Goal: Information Seeking & Learning: Find specific fact

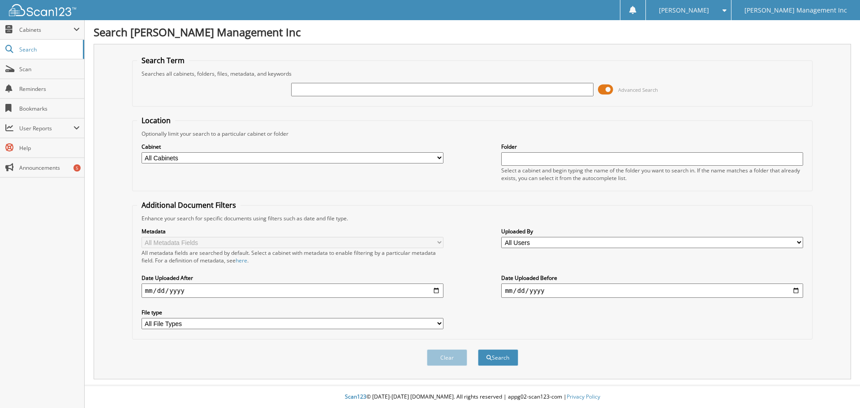
click at [301, 88] on input "text" at bounding box center [442, 89] width 302 height 13
click at [303, 74] on div "Searches all cabinets, folders, files, metadata, and keywords" at bounding box center [472, 74] width 671 height 8
click at [303, 90] on input "text" at bounding box center [442, 89] width 302 height 13
click at [305, 69] on fieldset "Search Term Searches all cabinets, folders, files, metadata, and keywords Advan…" at bounding box center [472, 81] width 681 height 51
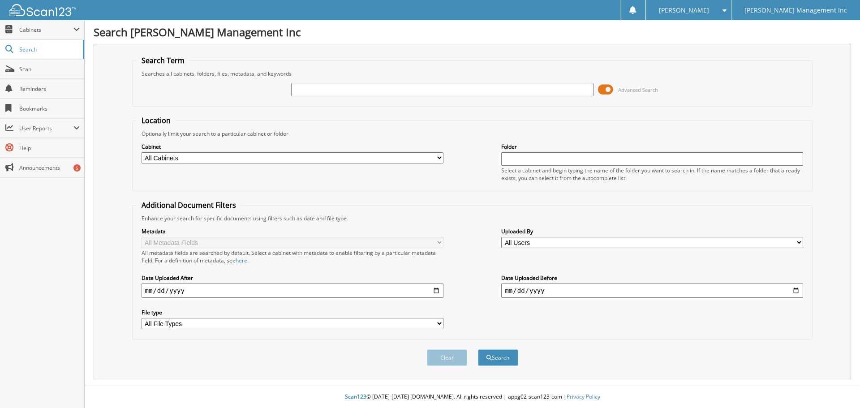
click at [305, 90] on input "text" at bounding box center [442, 89] width 302 height 13
click at [304, 73] on div "Searches all cabinets, folders, files, metadata, and keywords" at bounding box center [472, 74] width 671 height 8
click at [315, 72] on div "Searches all cabinets, folders, files, metadata, and keywords" at bounding box center [472, 74] width 671 height 8
click at [307, 91] on input "text" at bounding box center [442, 89] width 302 height 13
type input "683892"
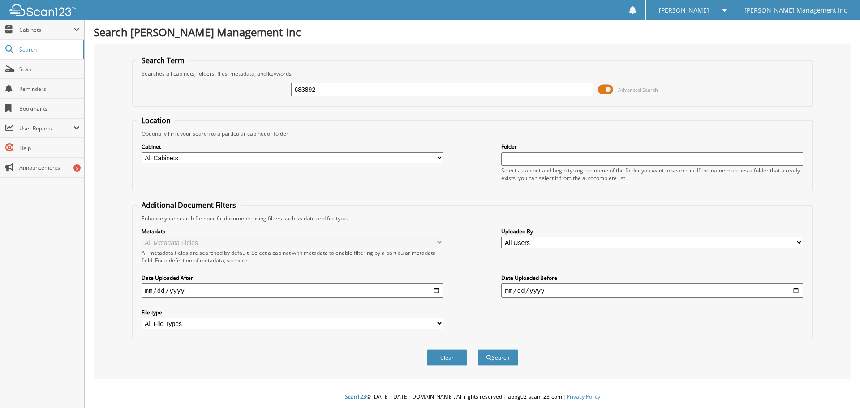
click at [478, 350] on button "Search" at bounding box center [498, 358] width 40 height 17
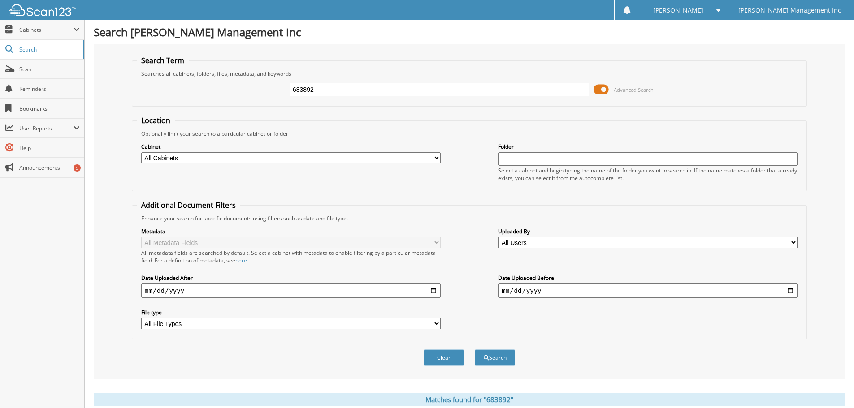
drag, startPoint x: 319, startPoint y: 86, endPoint x: 238, endPoint y: 85, distance: 80.7
click at [240, 86] on div "683892 Advanced Search" at bounding box center [469, 90] width 665 height 24
type input "662341"
click at [475, 350] on button "Search" at bounding box center [495, 358] width 40 height 17
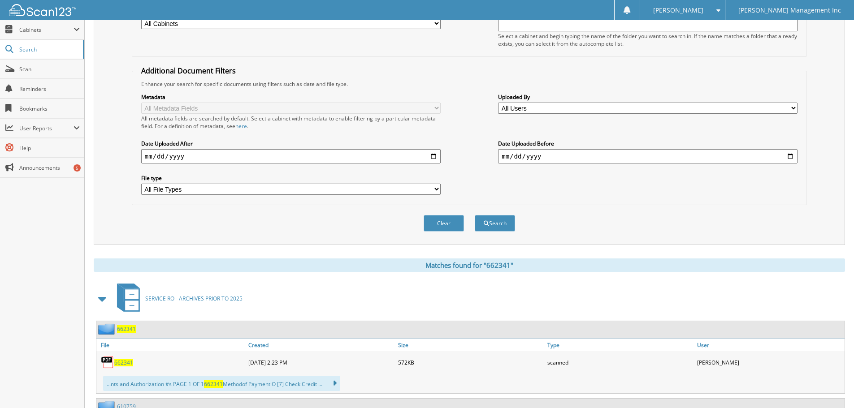
scroll to position [269, 0]
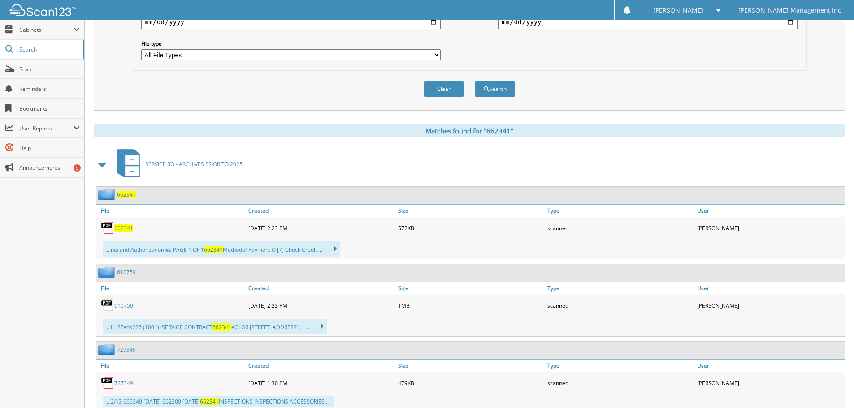
click at [117, 227] on span "662341" at bounding box center [123, 229] width 19 height 8
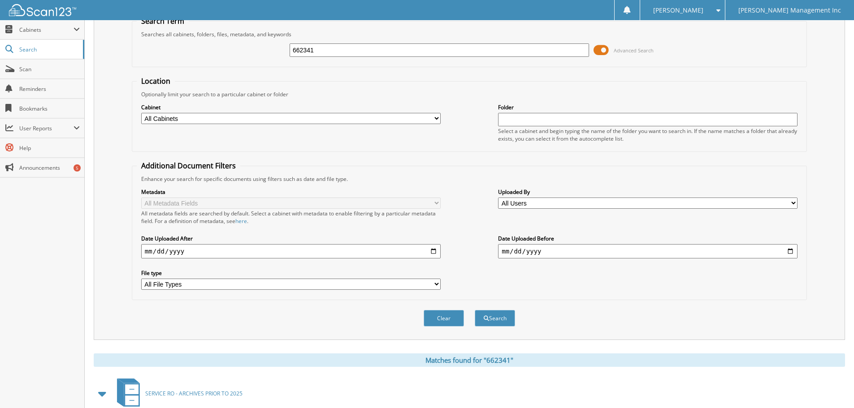
scroll to position [0, 0]
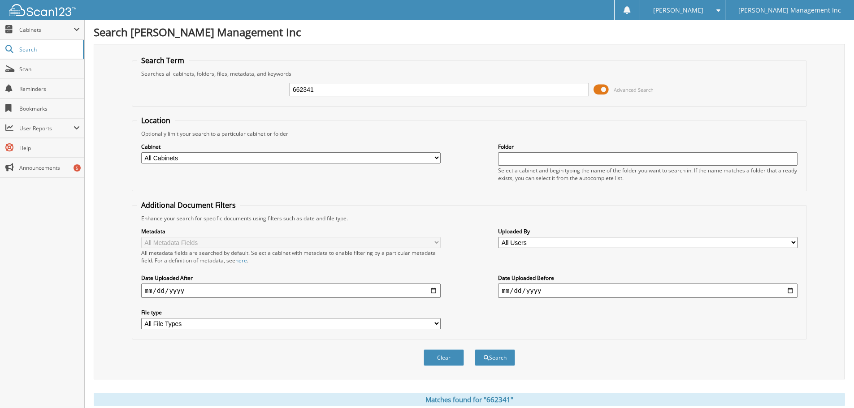
drag, startPoint x: 289, startPoint y: 93, endPoint x: 237, endPoint y: 89, distance: 51.2
click at [239, 90] on div "662341 Advanced Search" at bounding box center [469, 90] width 665 height 24
type input "661200"
click at [475, 350] on button "Search" at bounding box center [495, 358] width 40 height 17
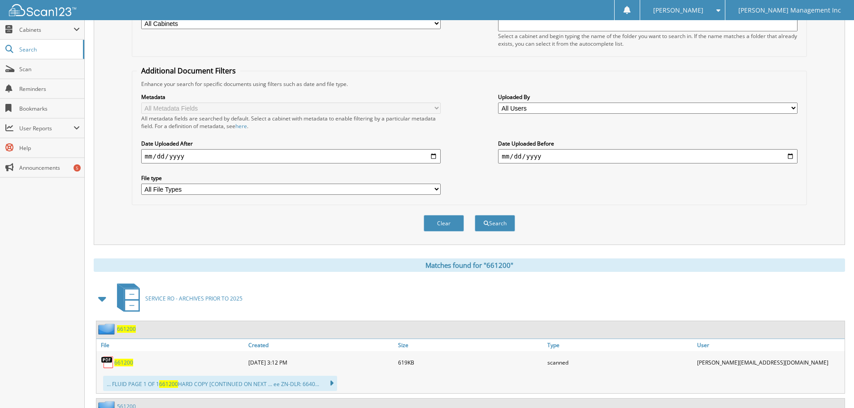
scroll to position [269, 0]
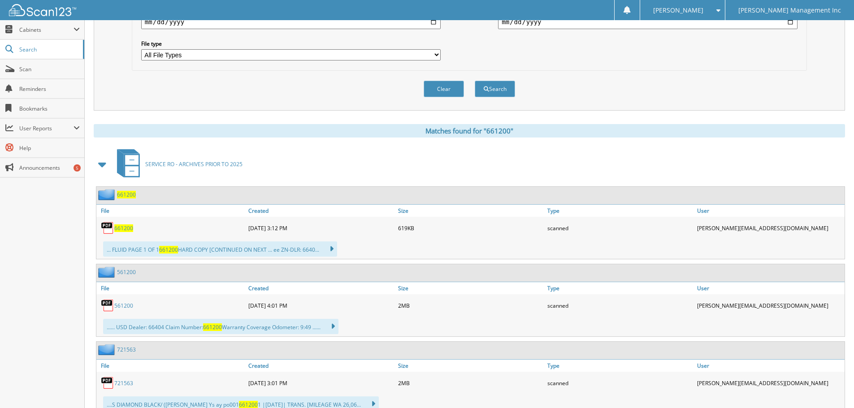
click at [117, 230] on span "661200" at bounding box center [123, 229] width 19 height 8
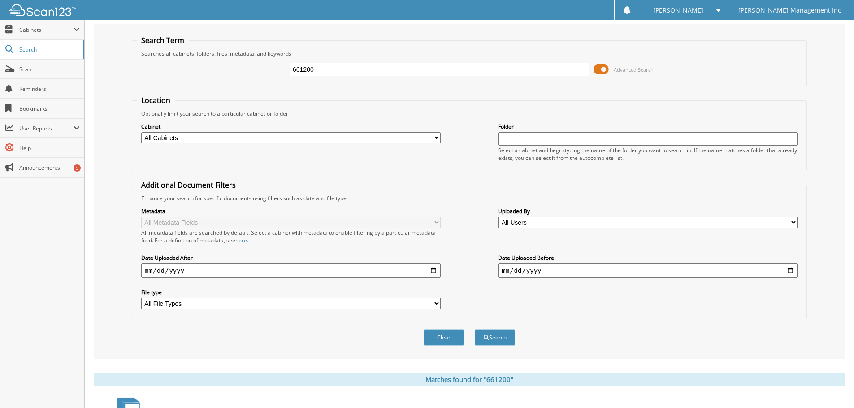
scroll to position [0, 0]
